Goal: Information Seeking & Learning: Compare options

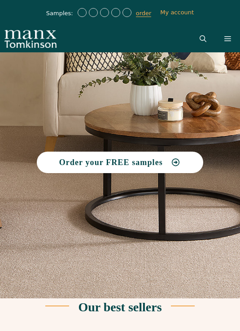
click at [205, 42] on link "Open Search Bar" at bounding box center [202, 39] width 25 height 27
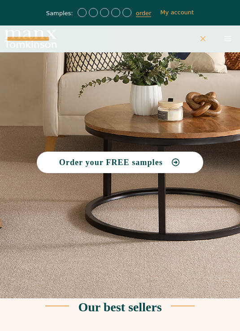
type input "**********"
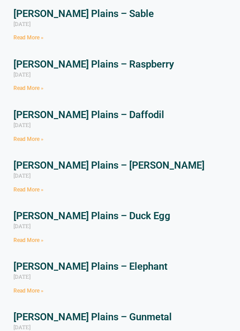
scroll to position [317, 0]
click at [115, 215] on link "Tomkinson Plains – Duck Egg" at bounding box center [91, 216] width 157 height 11
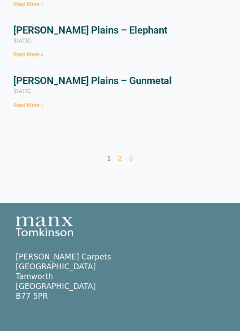
scroll to position [548, 0]
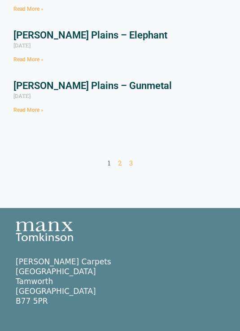
click at [119, 161] on link "Page 2" at bounding box center [120, 163] width 4 height 9
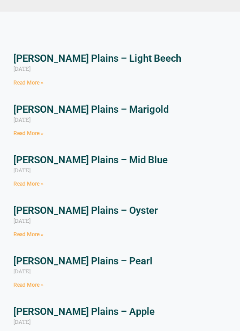
scroll to position [139, 0]
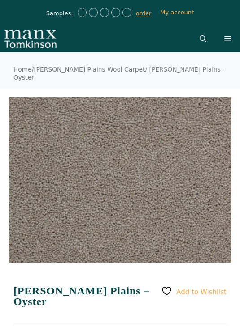
click at [73, 72] on link "[PERSON_NAME] Plains Wool Carpet" at bounding box center [89, 69] width 111 height 7
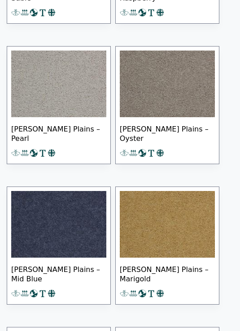
scroll to position [966, 0]
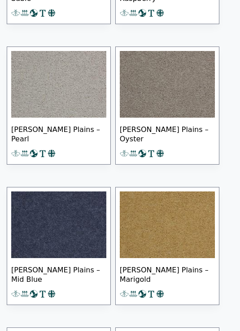
click at [52, 202] on img at bounding box center [58, 225] width 95 height 67
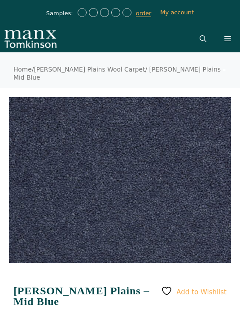
click at [203, 43] on link "Open Search Bar" at bounding box center [202, 39] width 25 height 27
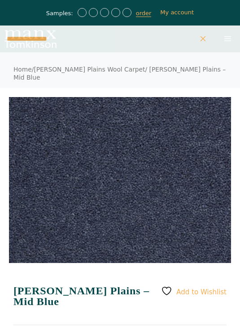
type input "**********"
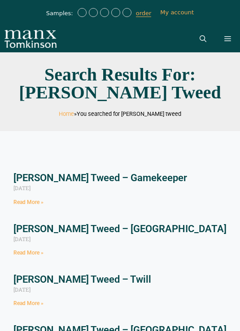
click at [161, 115] on span "You searched for [PERSON_NAME] tweed" at bounding box center [129, 114] width 104 height 7
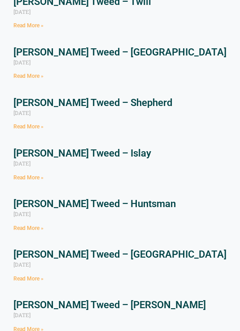
scroll to position [292, 0]
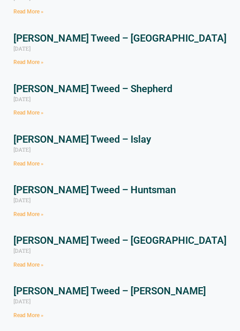
click at [125, 189] on link "[PERSON_NAME] Tweed – Huntsman" at bounding box center [94, 190] width 162 height 11
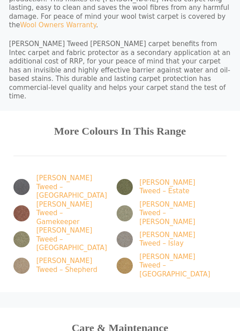
scroll to position [843, 0]
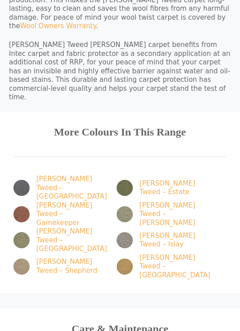
click at [43, 175] on link "[PERSON_NAME] Tweed – [GEOGRAPHIC_DATA]" at bounding box center [59, 188] width 93 height 26
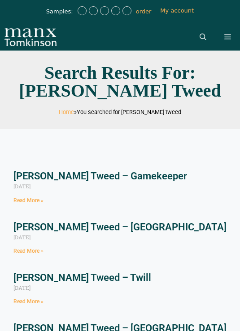
scroll to position [7, 0]
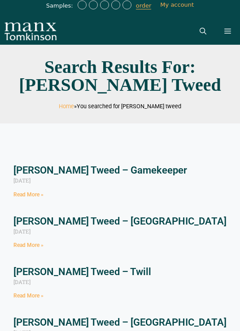
click at [72, 166] on link "[PERSON_NAME] Tweed – Gamekeeper" at bounding box center [99, 170] width 173 height 11
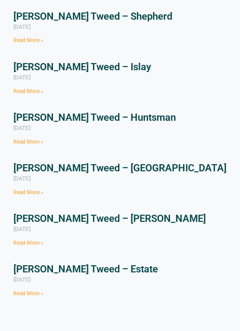
scroll to position [365, 0]
click at [79, 265] on link "[PERSON_NAME] Tweed – Estate" at bounding box center [85, 269] width 144 height 11
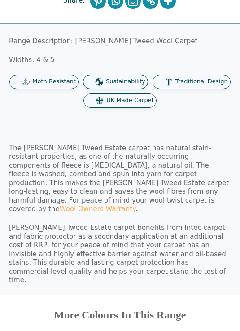
scroll to position [1286, 0]
